Goal: Transaction & Acquisition: Download file/media

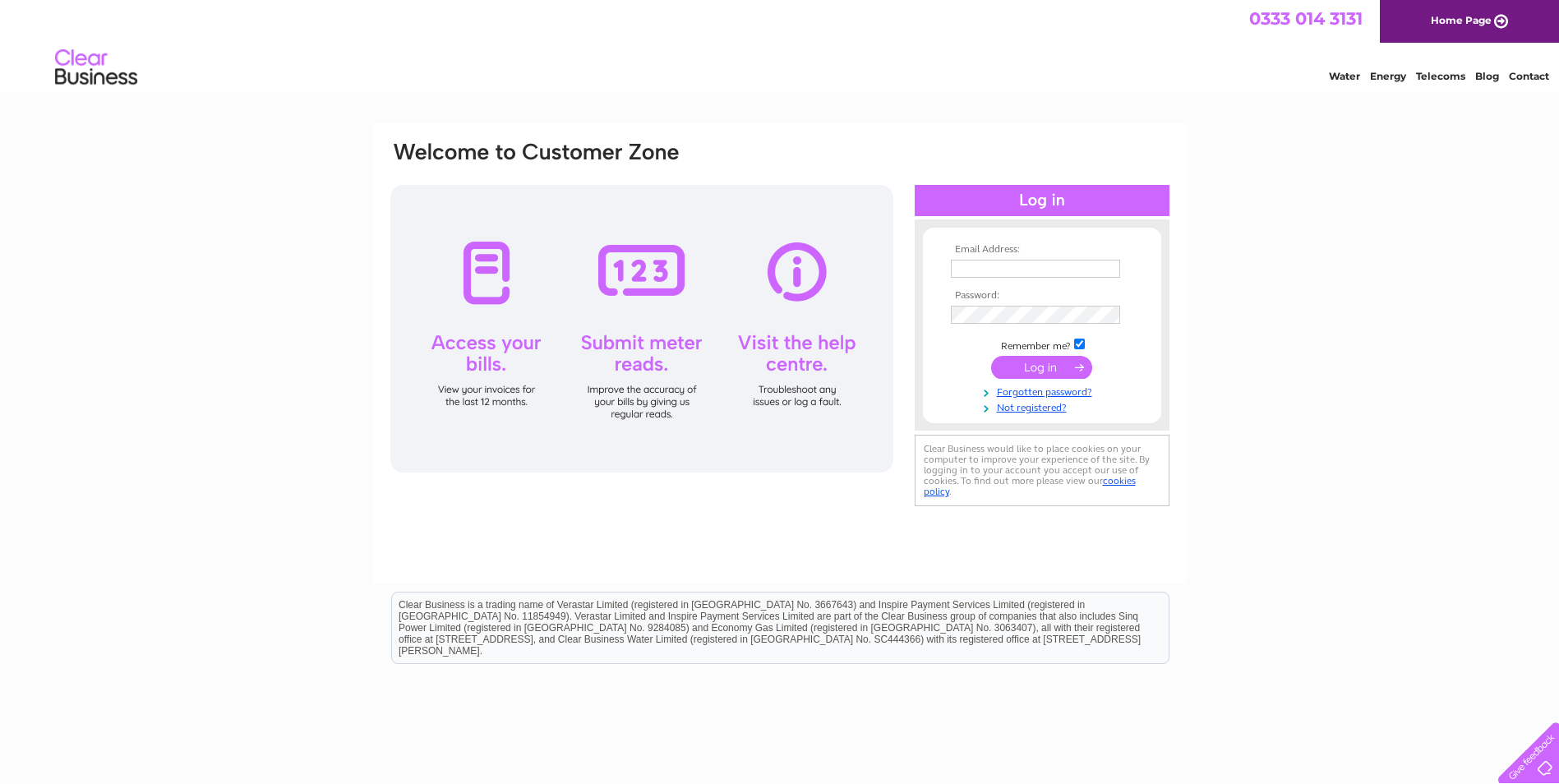
type input "wilma@peterheadmotors.co.uk"
click at [1064, 362] on input "submit" at bounding box center [1042, 367] width 101 height 23
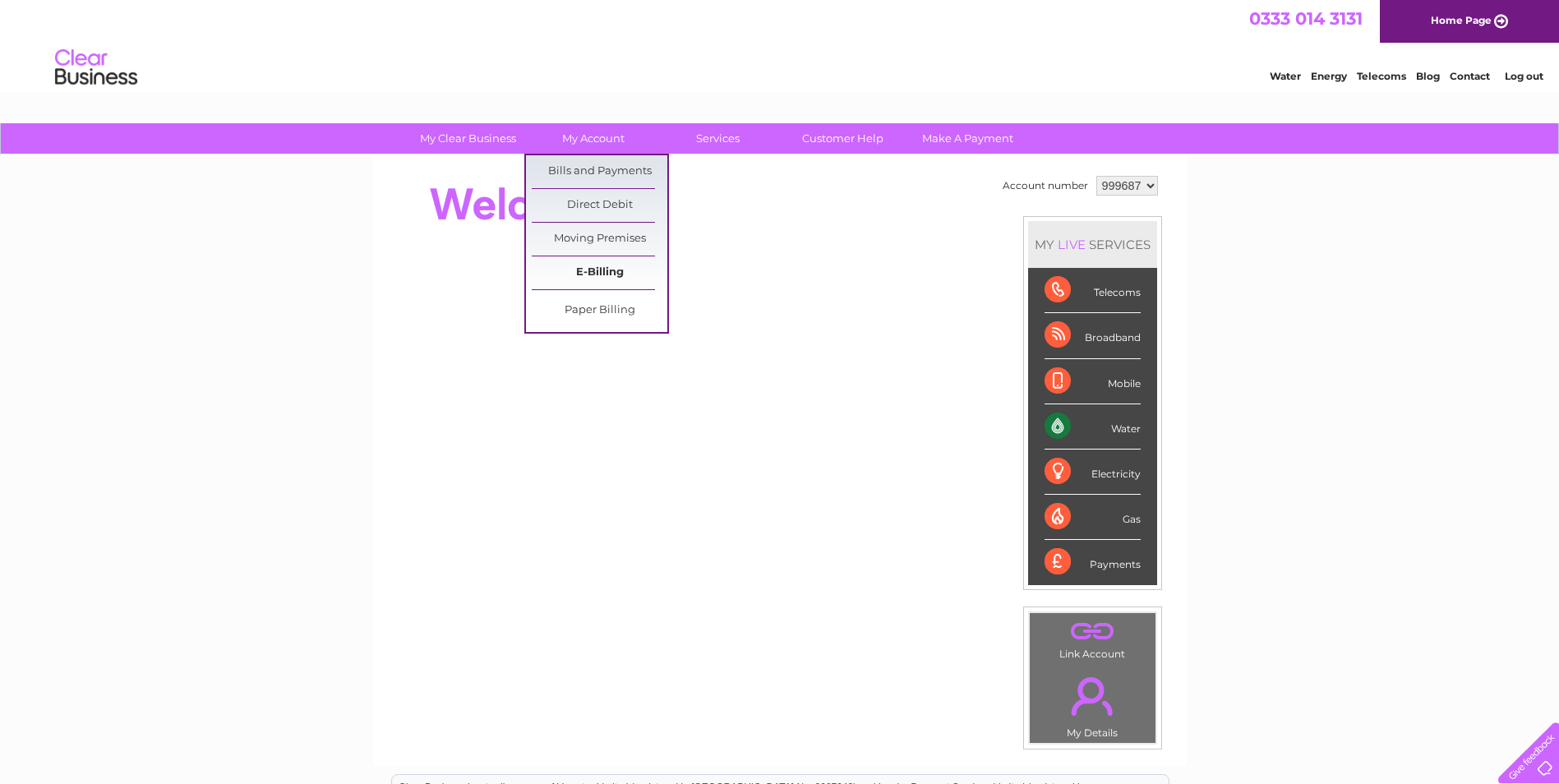
click at [577, 267] on link "E-Billing" at bounding box center [599, 272] width 135 height 33
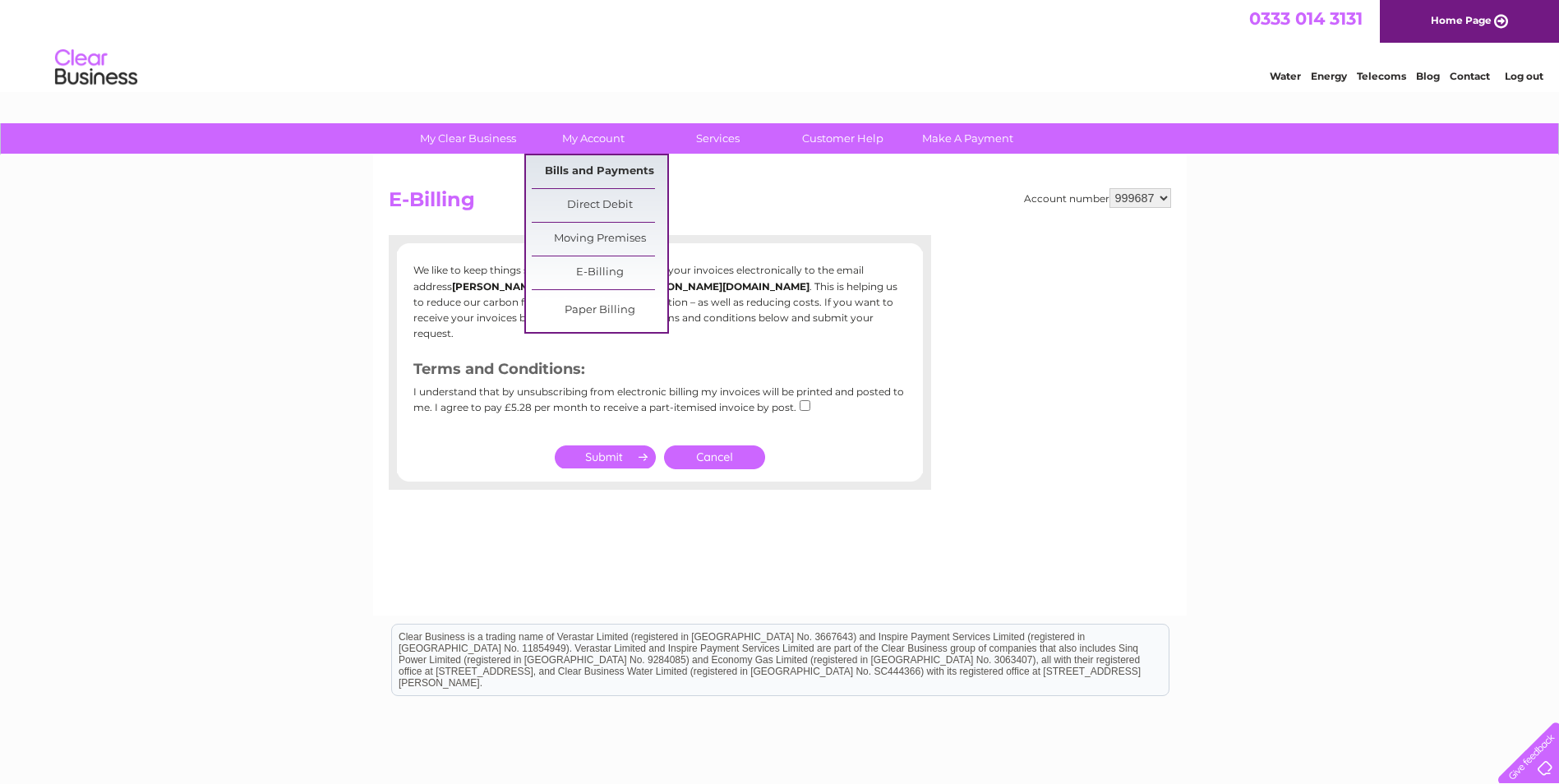
click at [580, 170] on link "Bills and Payments" at bounding box center [599, 171] width 135 height 33
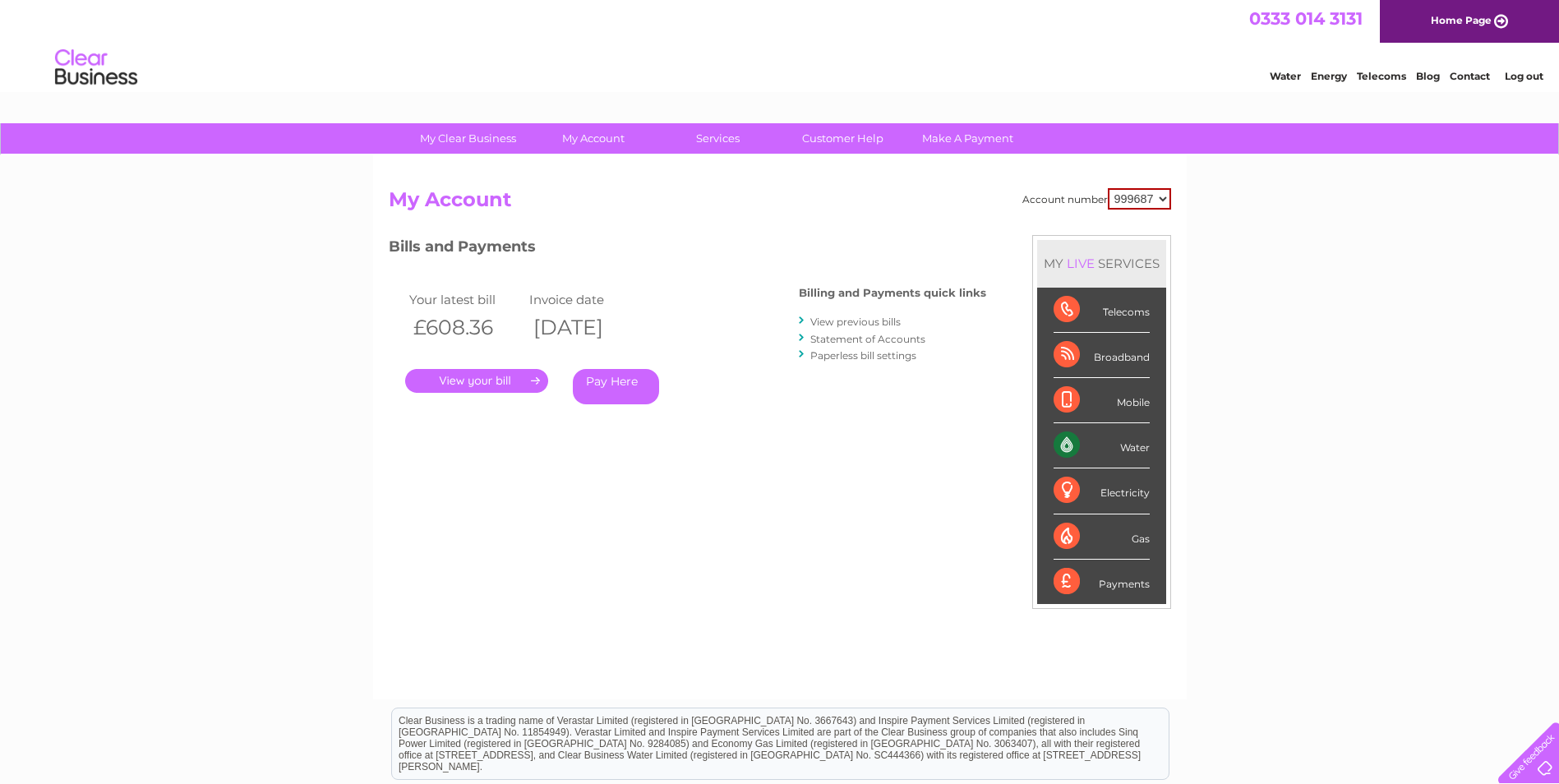
click at [494, 380] on link "." at bounding box center [477, 381] width 143 height 24
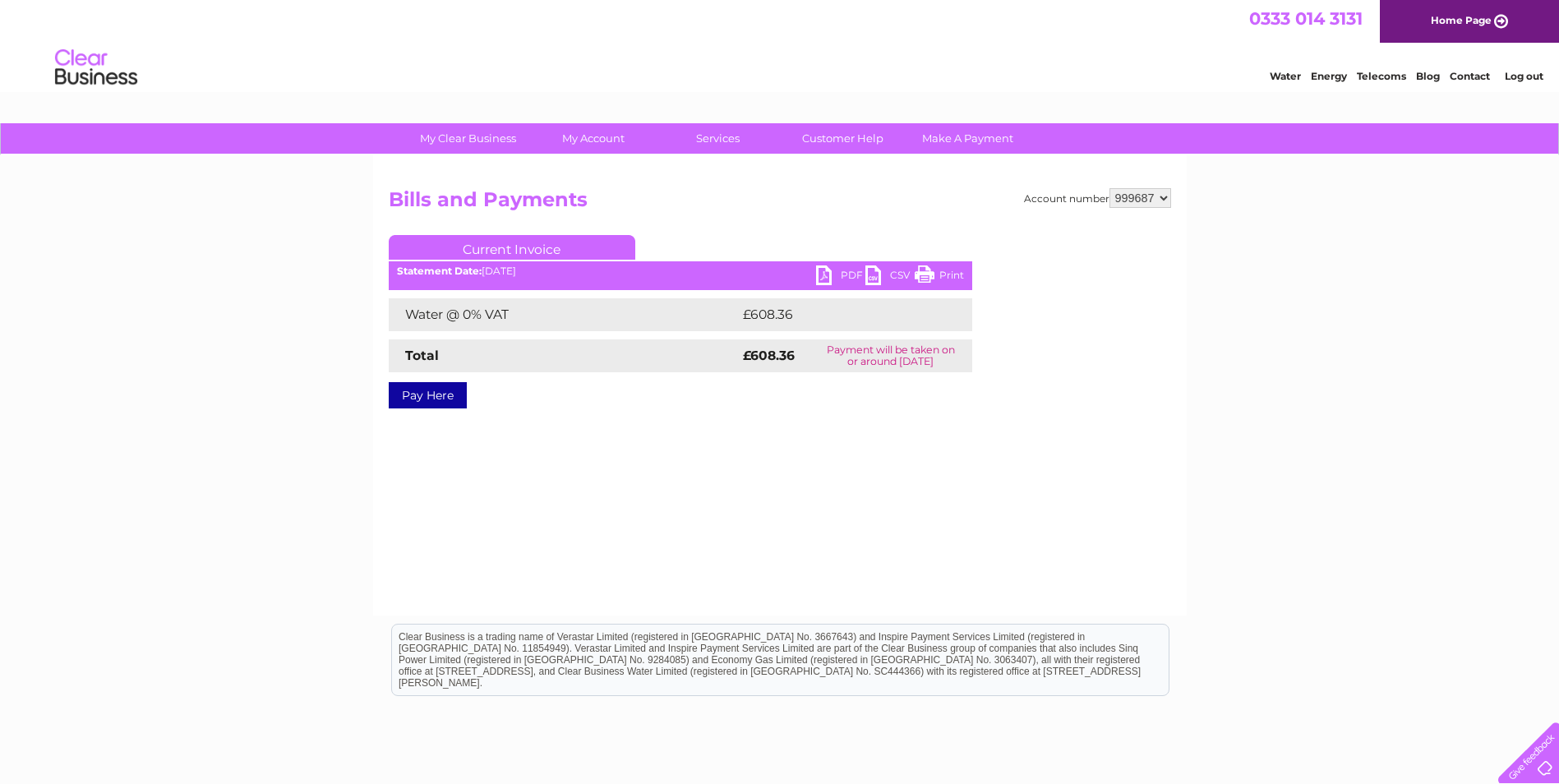
click at [825, 270] on link "PDF" at bounding box center [841, 277] width 49 height 24
